Goal: Information Seeking & Learning: Learn about a topic

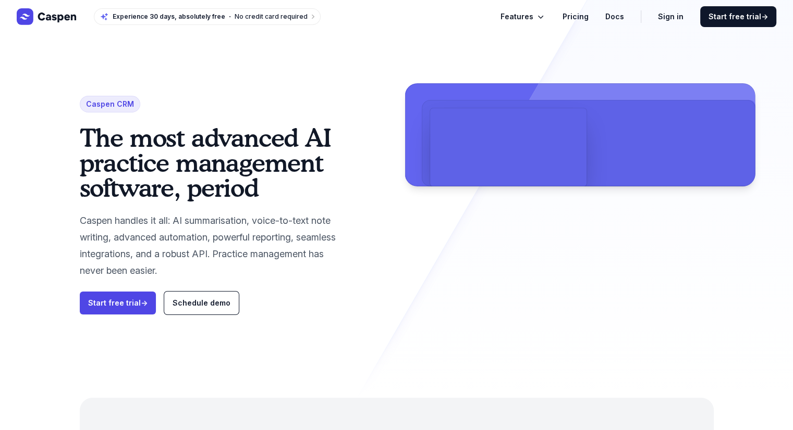
click at [532, 15] on span "Features" at bounding box center [516, 16] width 33 height 13
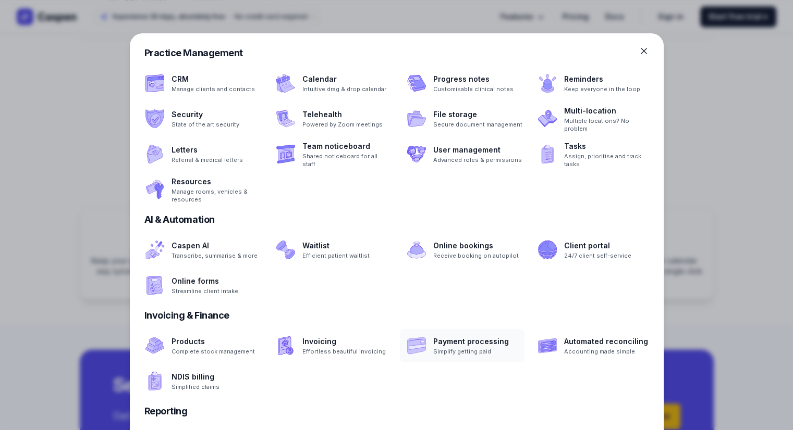
scroll to position [1423, 0]
click at [0, 215] on div at bounding box center [396, 215] width 793 height 430
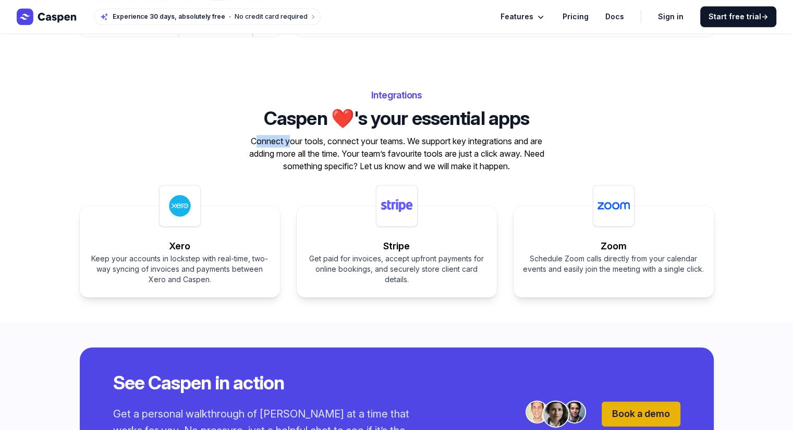
click at [0, 215] on div "Integrations Caspen ❤️'s your essential apps Connect your tools, connect your t…" at bounding box center [396, 192] width 793 height 261
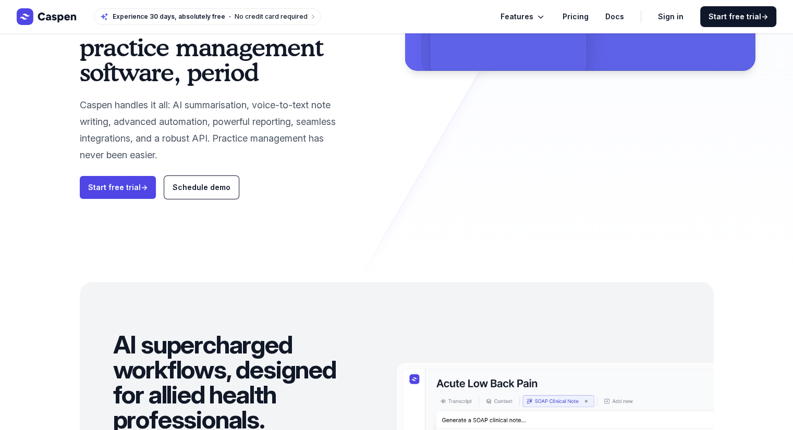
scroll to position [0, 0]
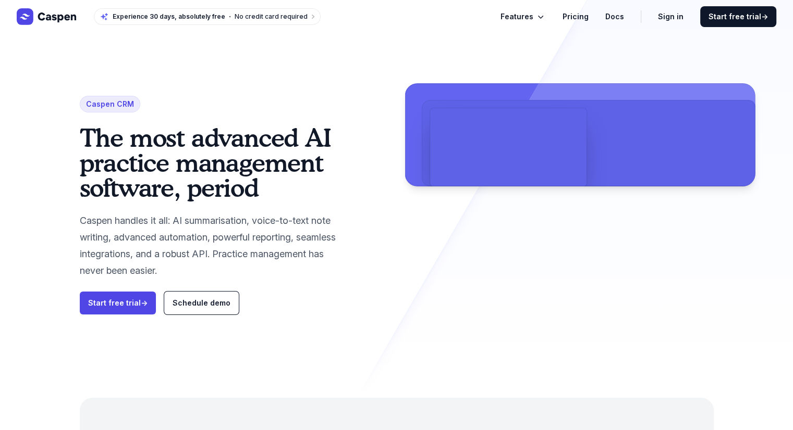
click at [570, 17] on link "Pricing" at bounding box center [575, 16] width 26 height 13
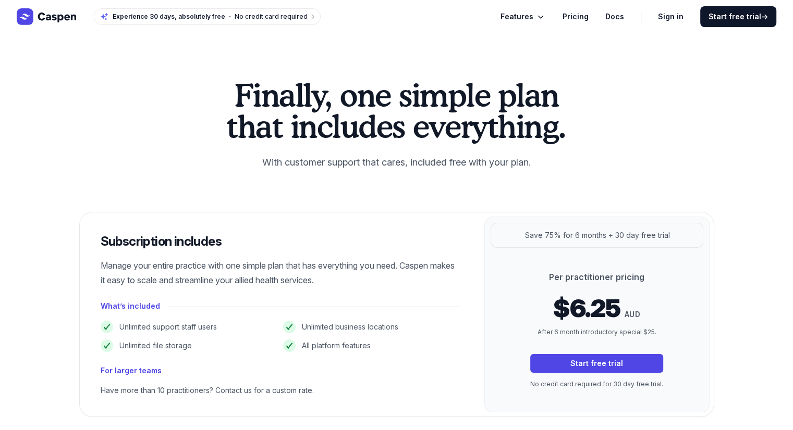
click at [42, 17] on icon "Global" at bounding box center [47, 16] width 60 height 17
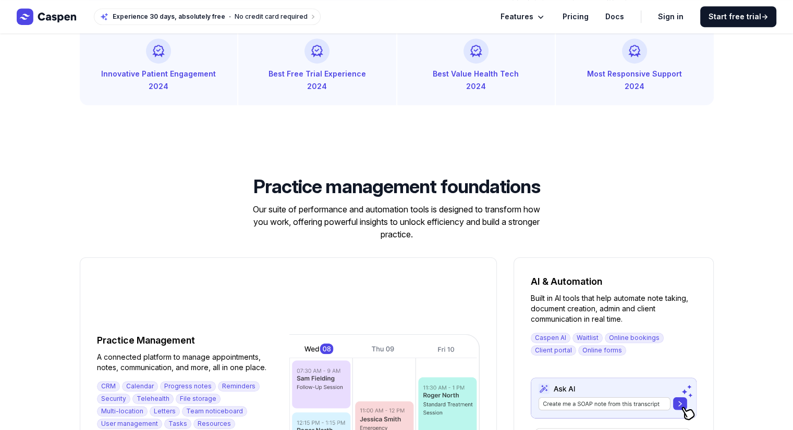
scroll to position [689, 0]
click at [163, 80] on div "Innovative Patient Engagement" at bounding box center [158, 73] width 133 height 13
click at [130, 130] on div "Caspen's Awards We're proud to have been recognised for our hard work and dedic…" at bounding box center [396, 65] width 793 height 129
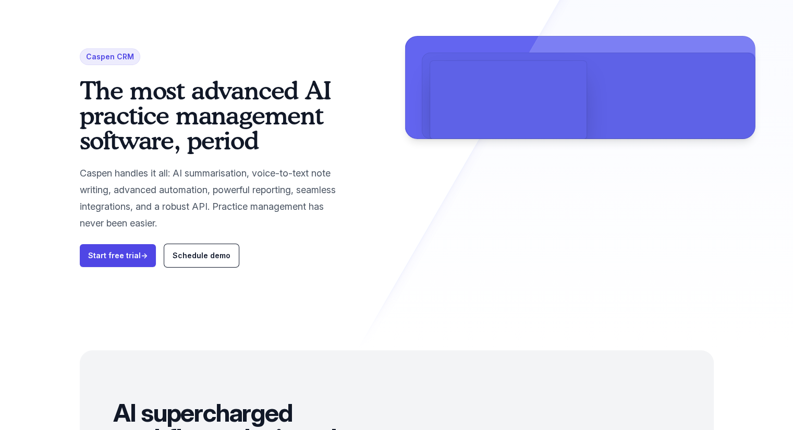
scroll to position [0, 0]
